Goal: Information Seeking & Learning: Learn about a topic

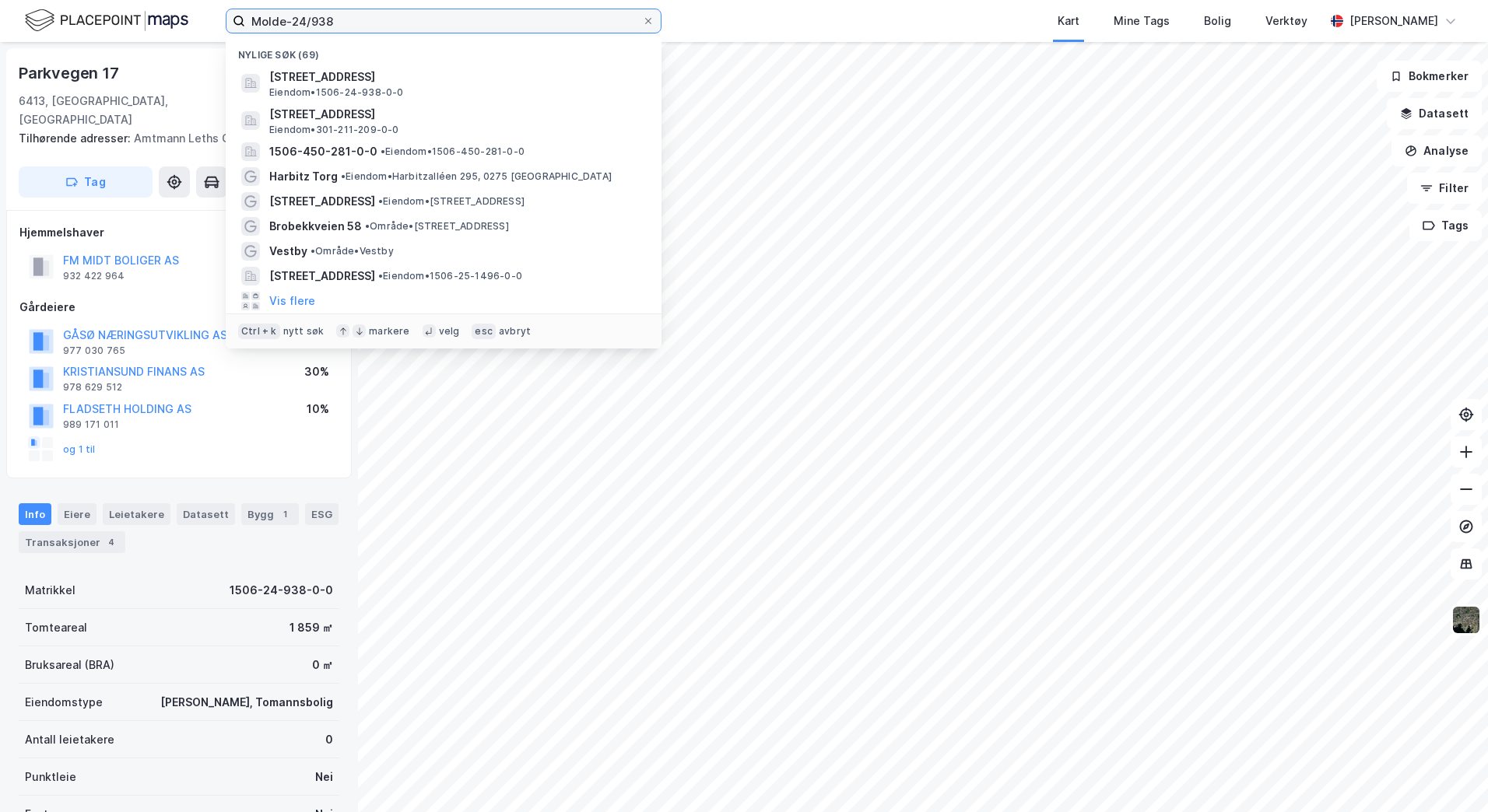
drag, startPoint x: 357, startPoint y: 32, endPoint x: 167, endPoint y: 17, distance: 190.6
click at [167, 17] on div "Molde-24/938 Nylige søk (69) Amtmann Leths gate 2, 6413, MOLDE, MOLDE Eiendom •…" at bounding box center [744, 21] width 1488 height 42
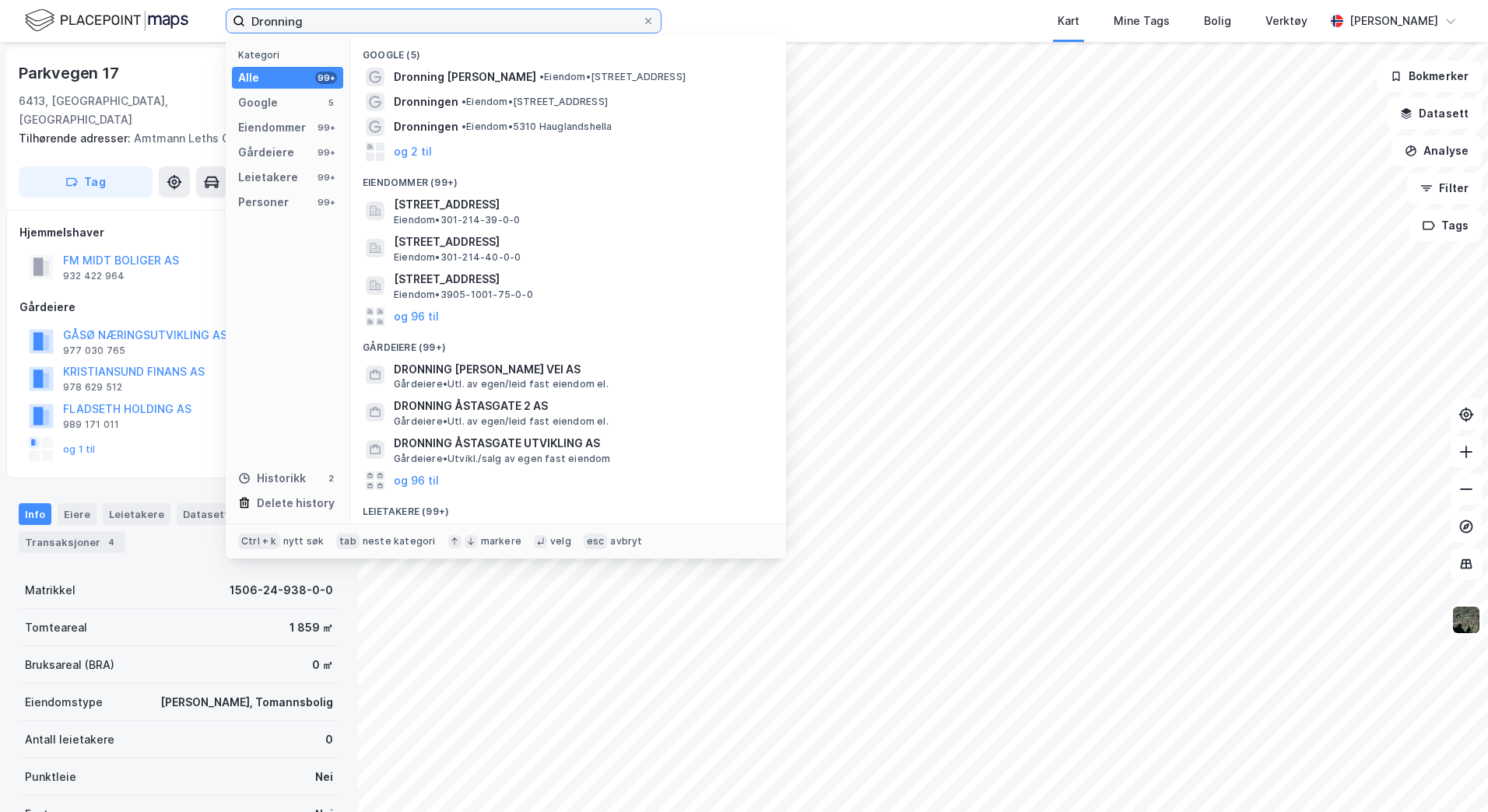
click at [440, 21] on input "Dronning" at bounding box center [443, 21] width 397 height 24
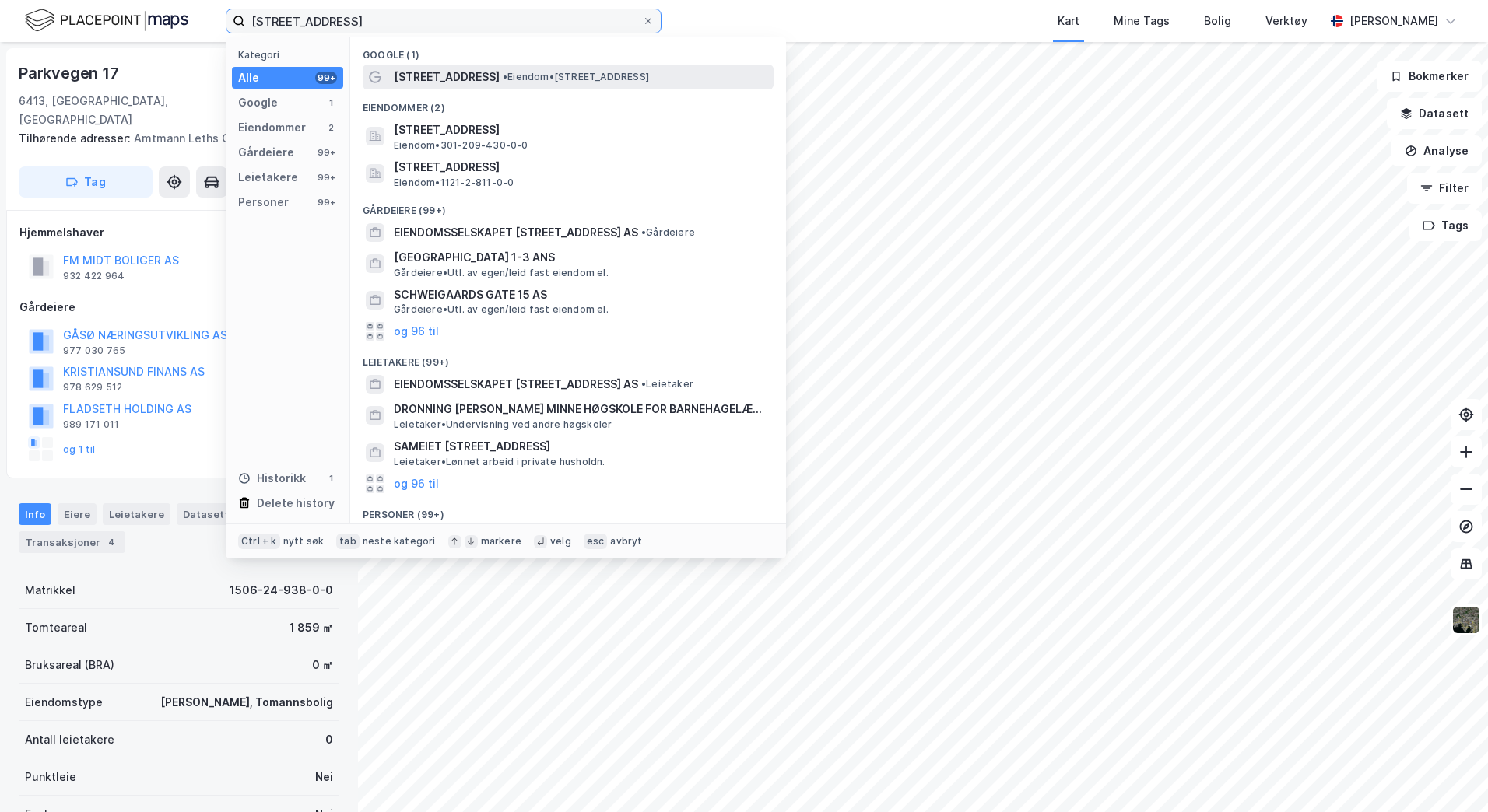
type input "Dronning mauds gate 15"
click at [545, 78] on span "• Eiendom • Dronning Mauds gate 15, 0250 Oslo" at bounding box center [576, 77] width 146 height 12
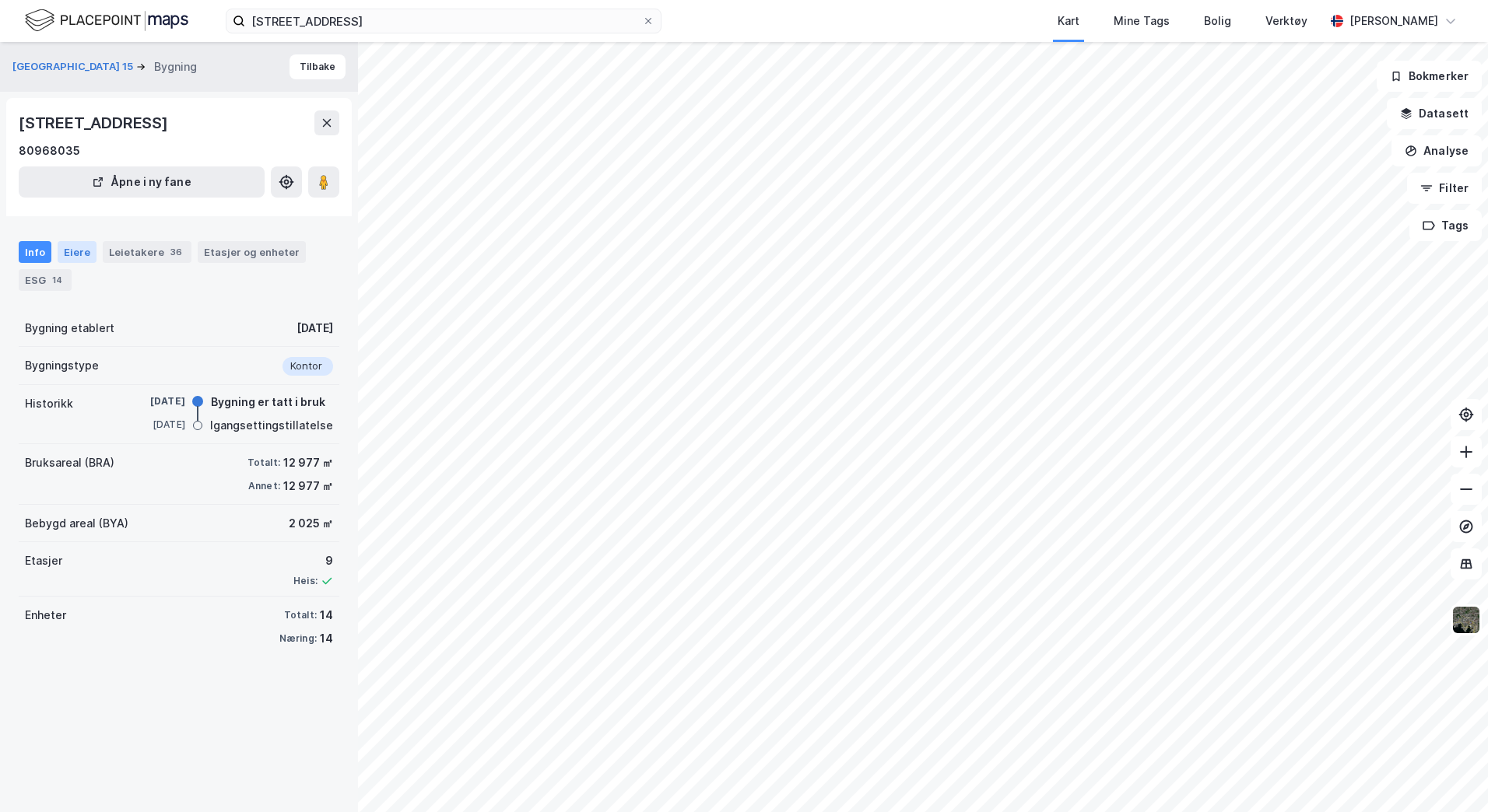
click at [81, 261] on div "Eiere" at bounding box center [77, 251] width 39 height 22
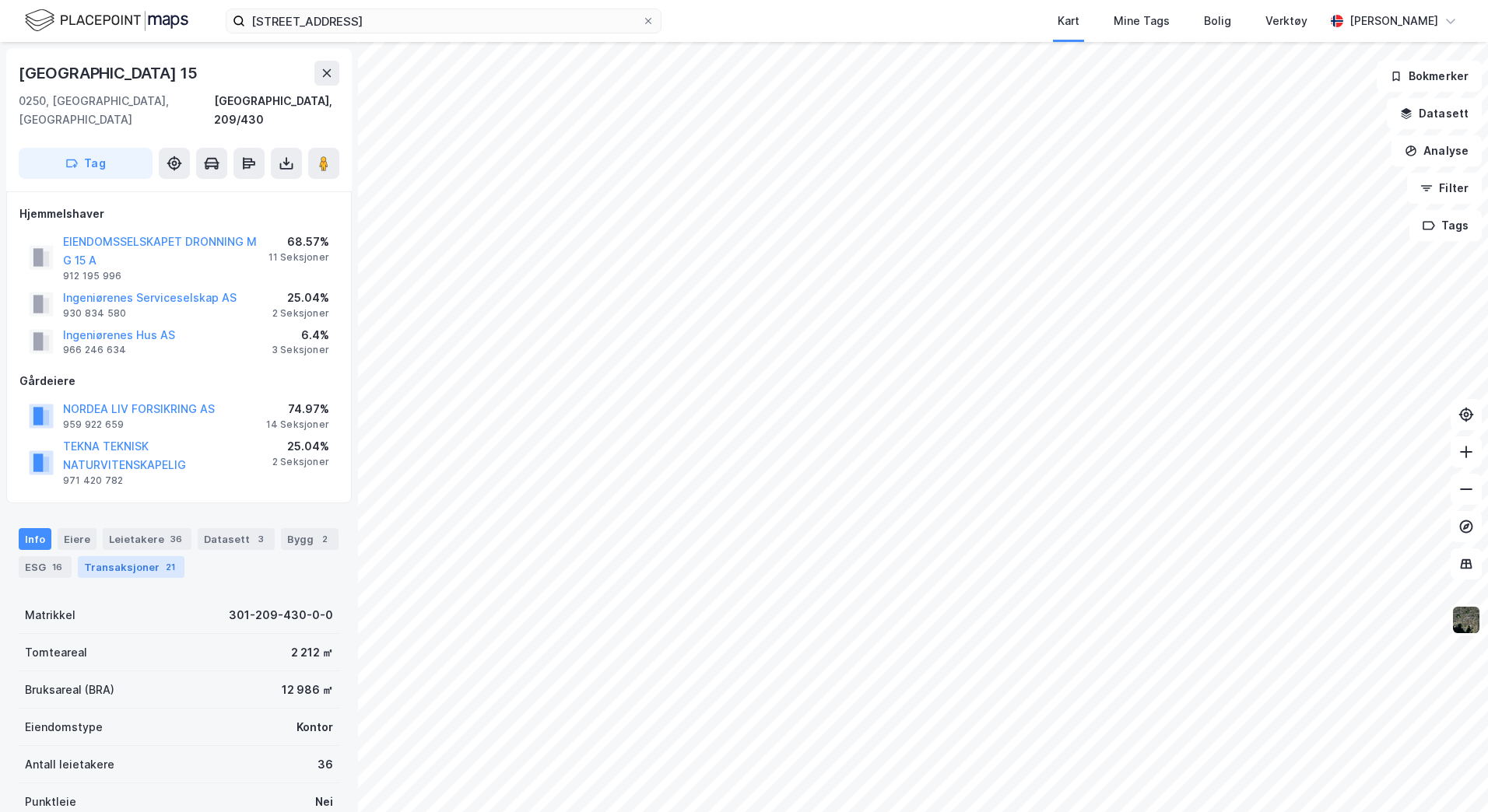
click at [145, 556] on div "Transaksjoner 21" at bounding box center [131, 566] width 106 height 22
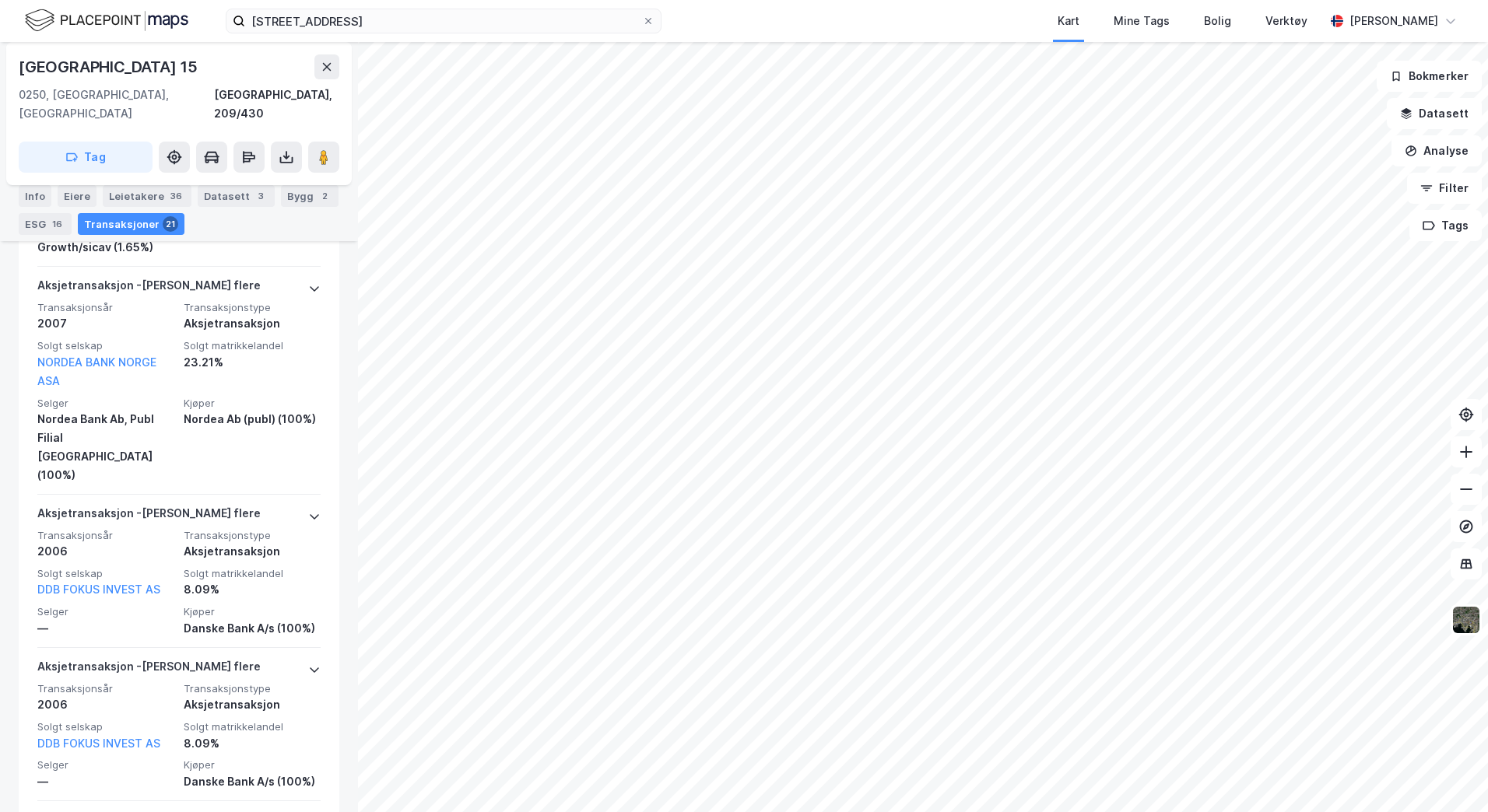
scroll to position [5245, 0]
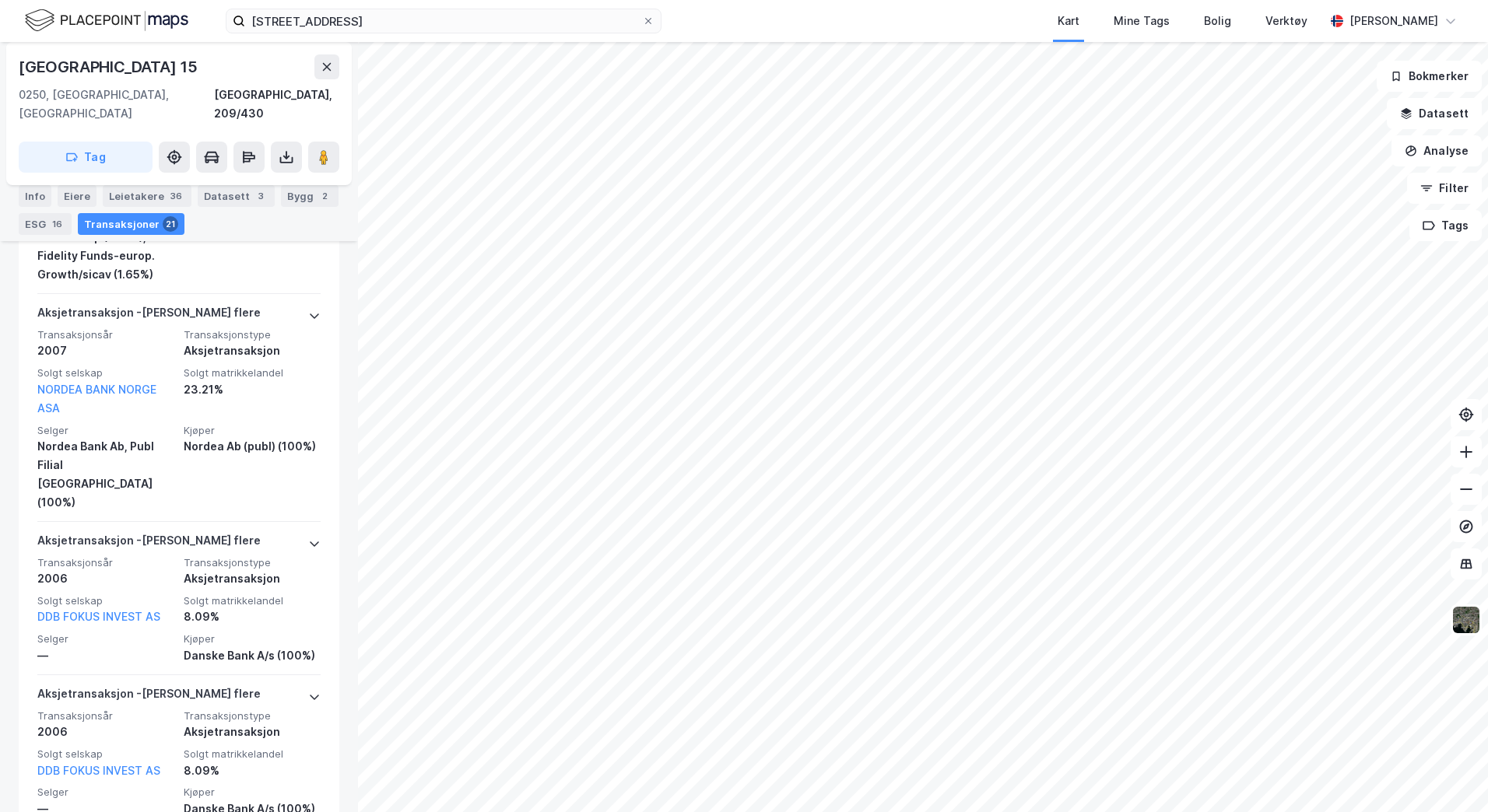
click at [337, 397] on div "Dronning Mauds Gate 15 0250, Oslo, Oslo Oslo, 209/430 Tag Hjemmelshaver EIENDOM…" at bounding box center [178, 427] width 358 height 770
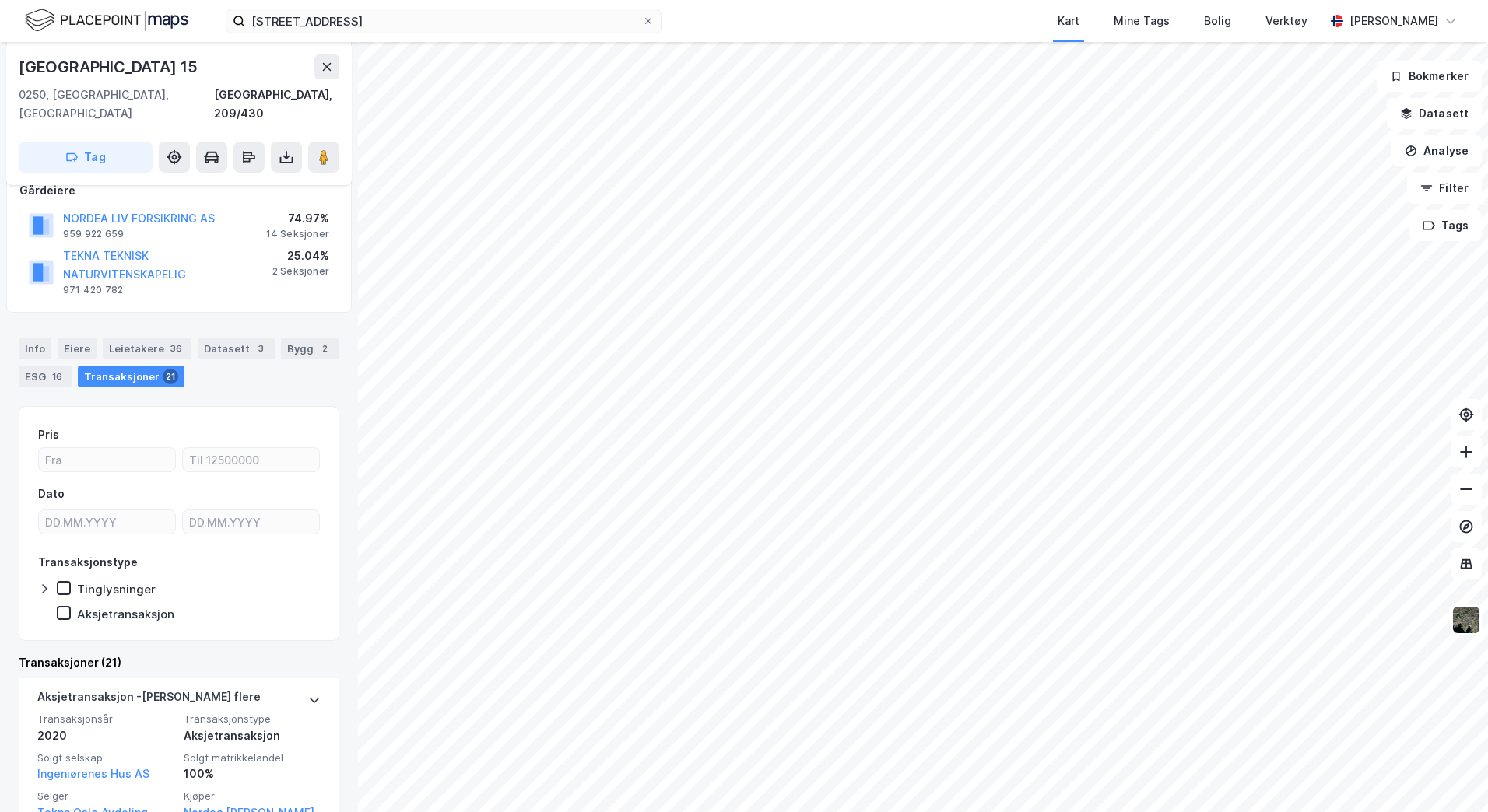
scroll to position [0, 0]
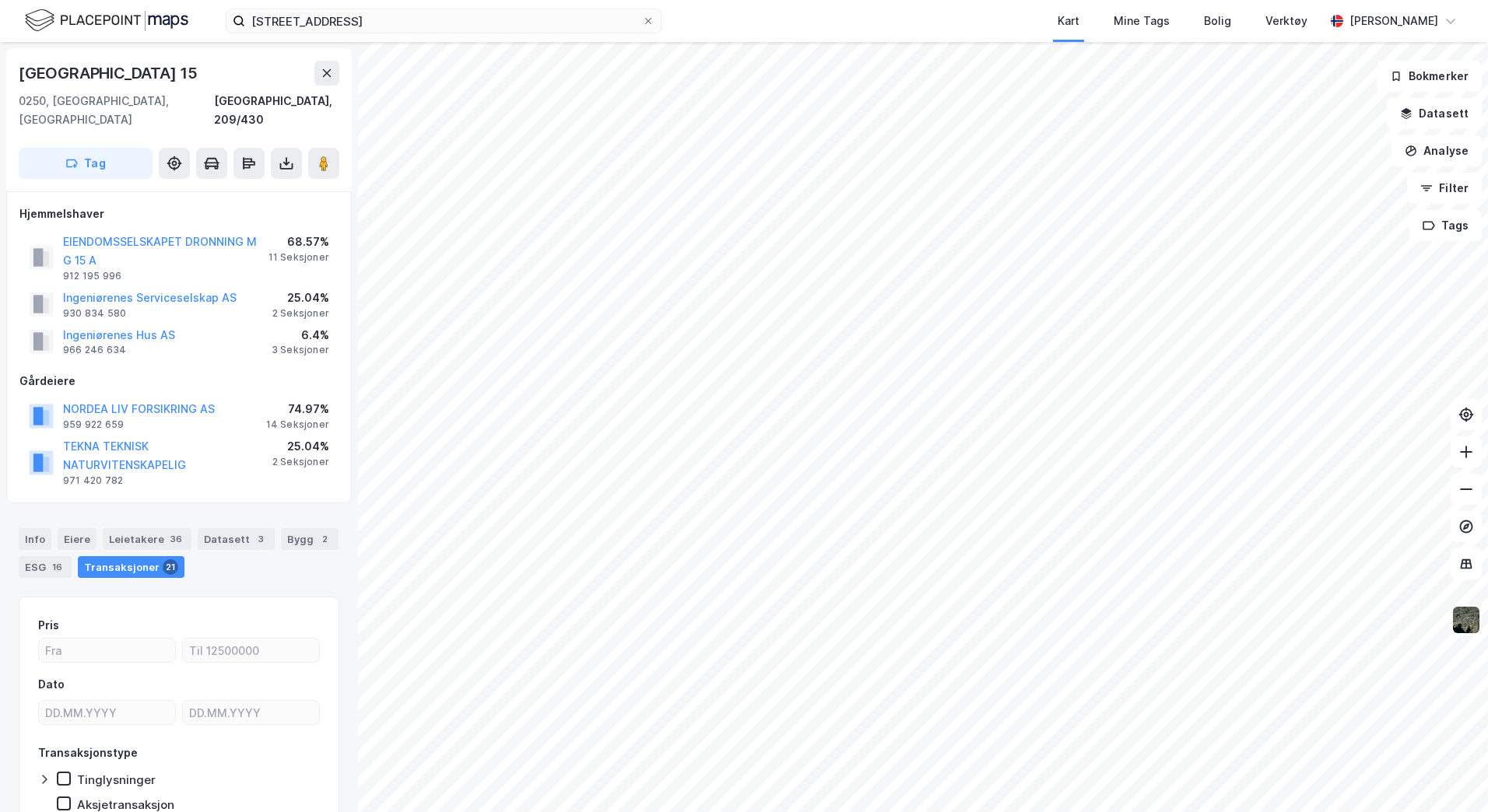
click at [342, 509] on div "Info Eiere Leietakere 36 Datasett 3 Bygg 2 ESG 16 Transaksjoner 21" at bounding box center [178, 546] width 358 height 75
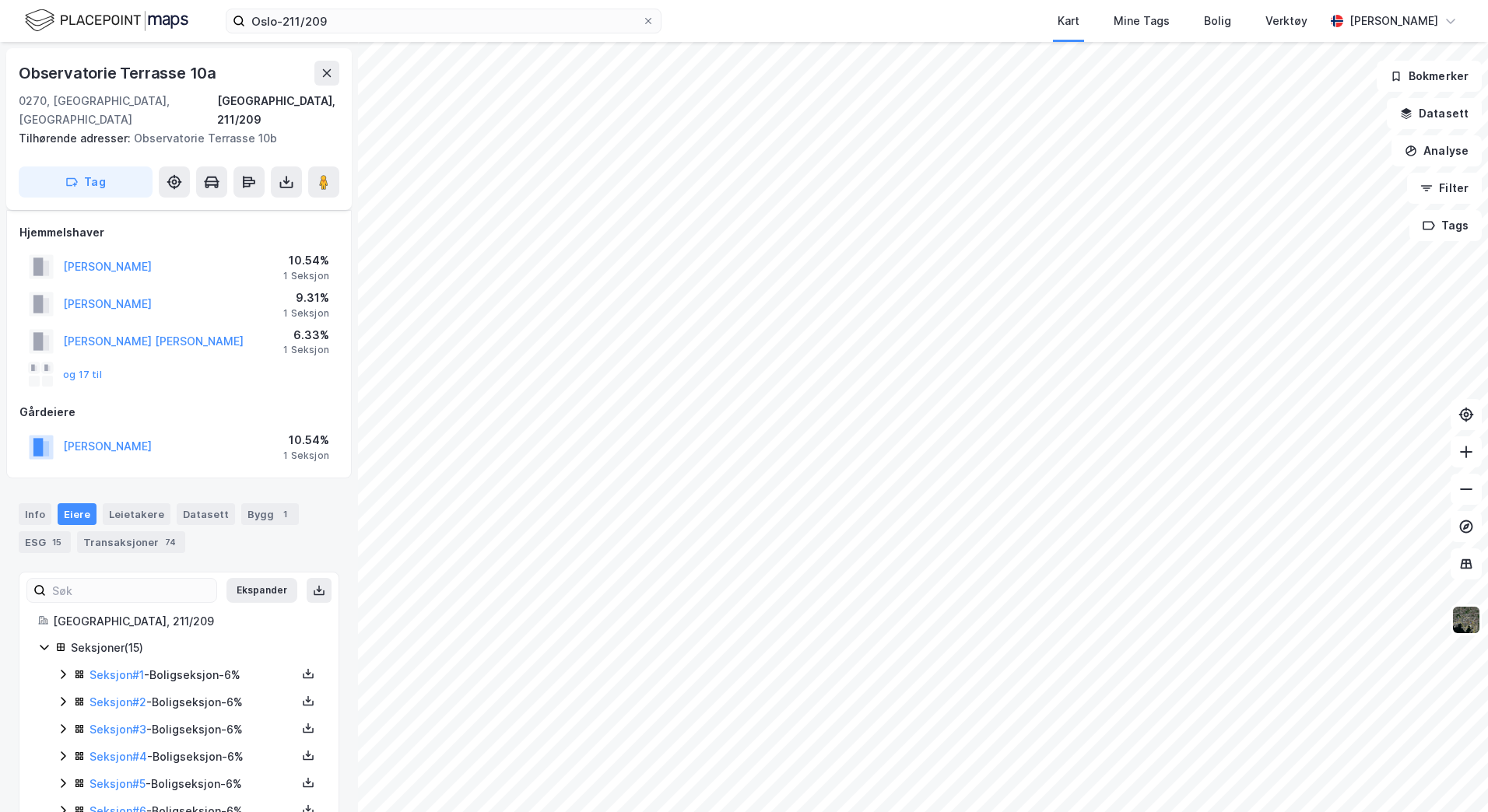
scroll to position [233, 0]
